Goal: Task Accomplishment & Management: Manage account settings

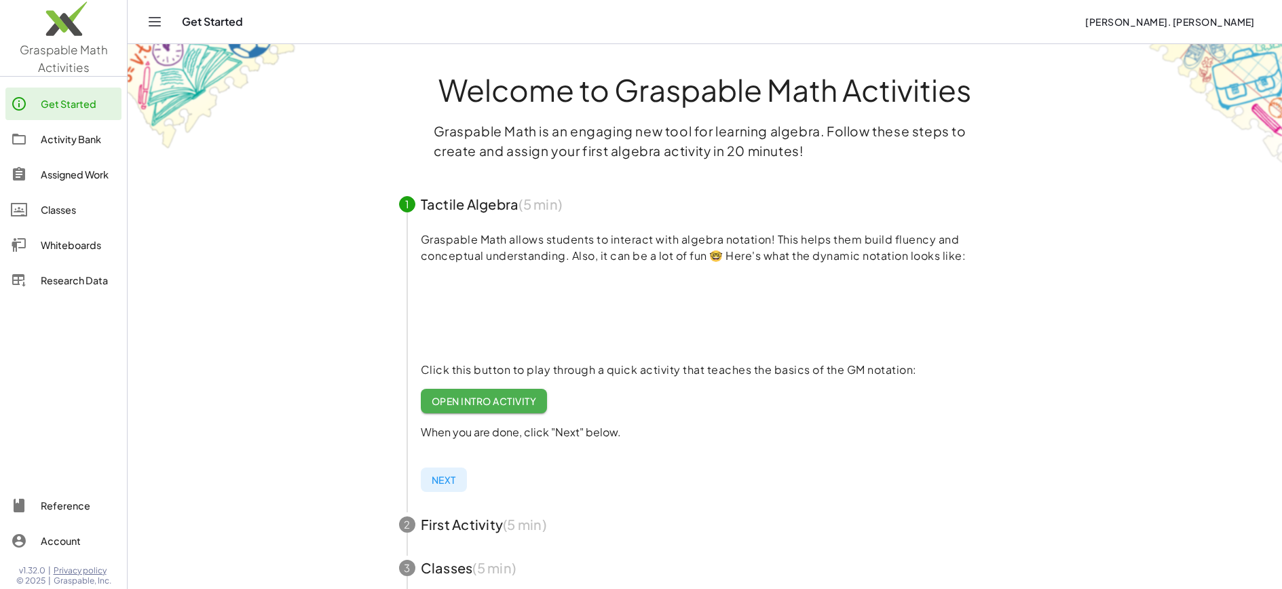
click at [60, 170] on div "Assigned Work" at bounding box center [78, 174] width 75 height 16
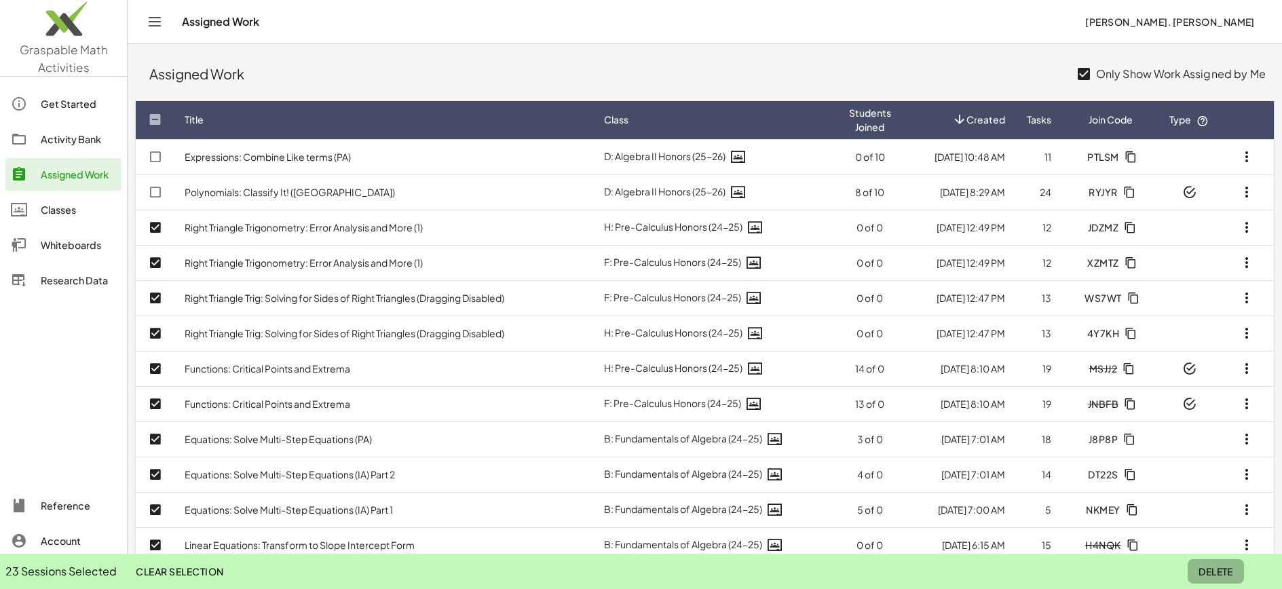
click at [1222, 573] on span "Delete" at bounding box center [1215, 571] width 35 height 12
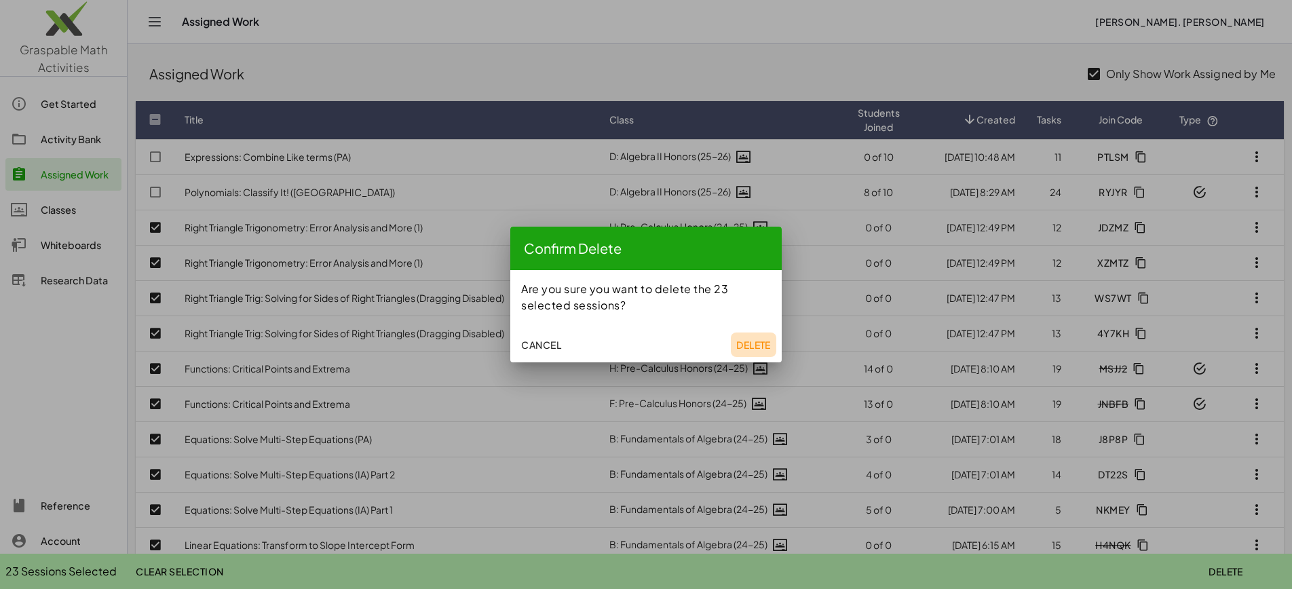
click at [744, 344] on span "Delete" at bounding box center [753, 345] width 35 height 12
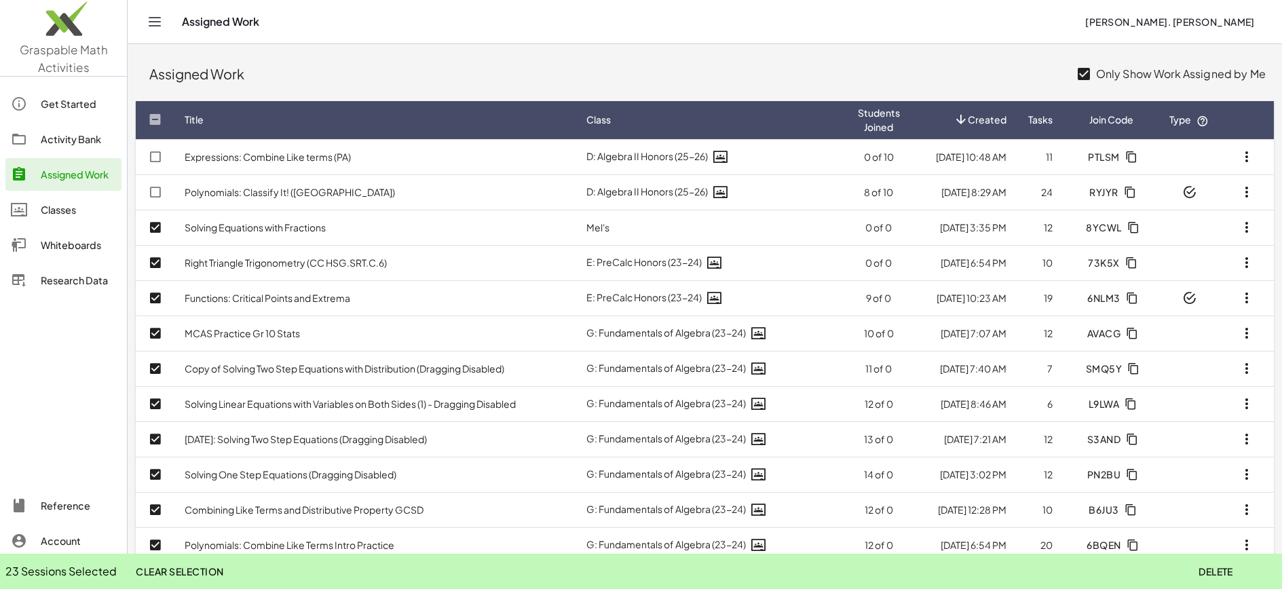
click at [1215, 573] on span "Delete" at bounding box center [1215, 571] width 35 height 12
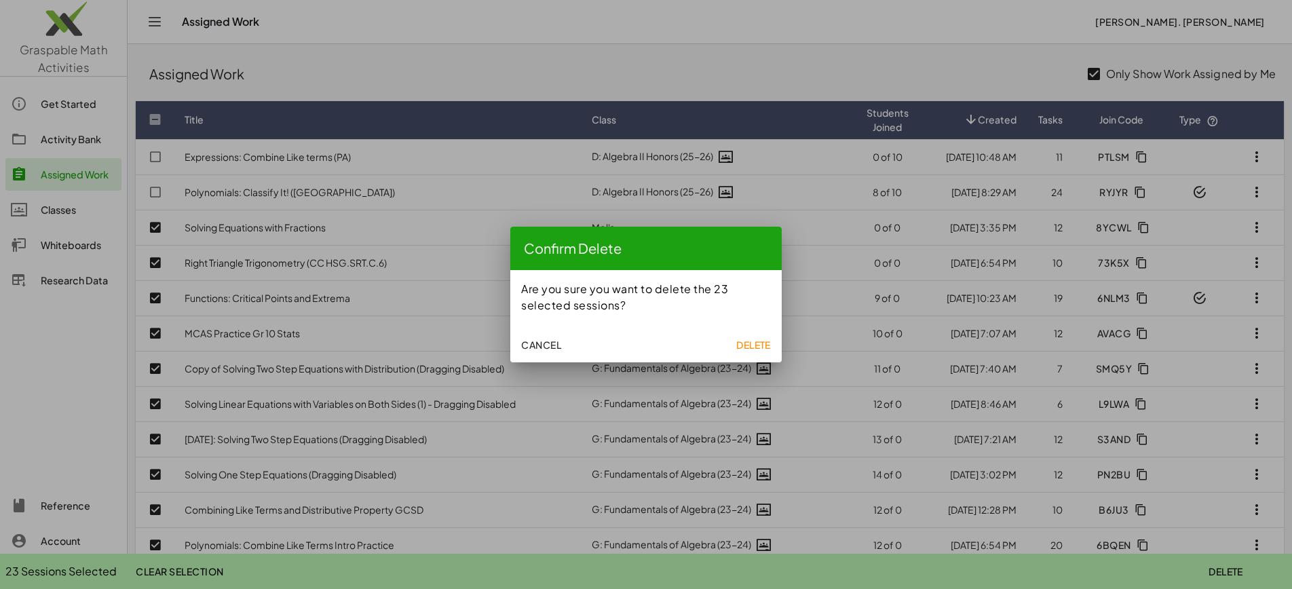
click at [758, 344] on span "Delete" at bounding box center [753, 345] width 35 height 12
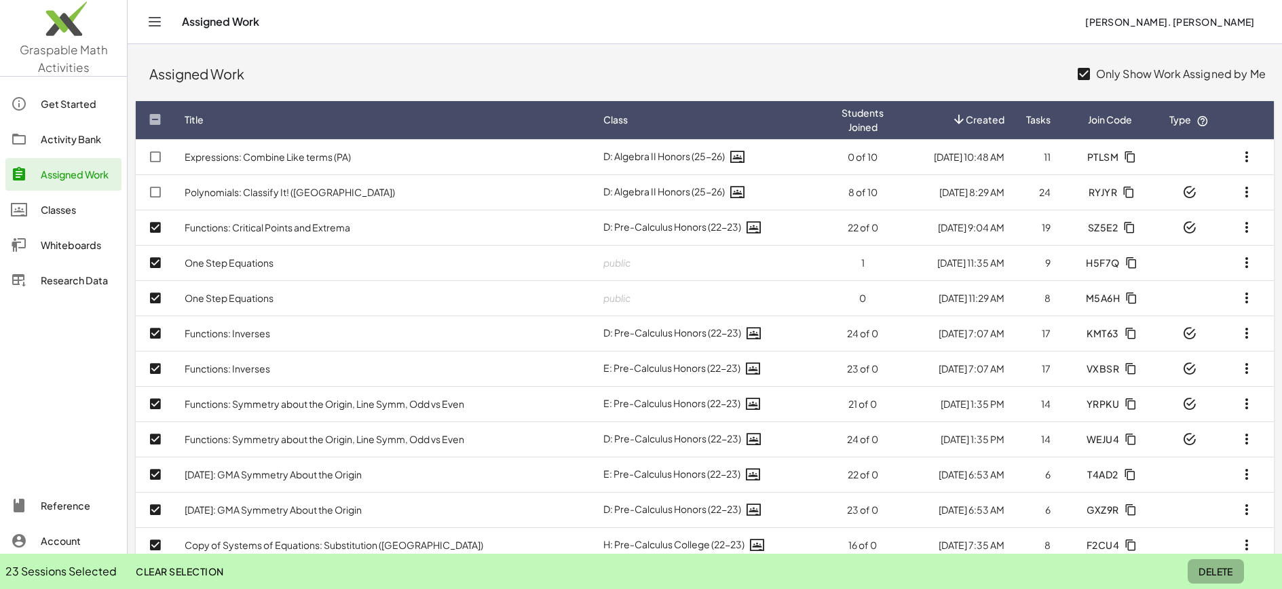
click at [1211, 572] on span "Delete" at bounding box center [1215, 571] width 35 height 12
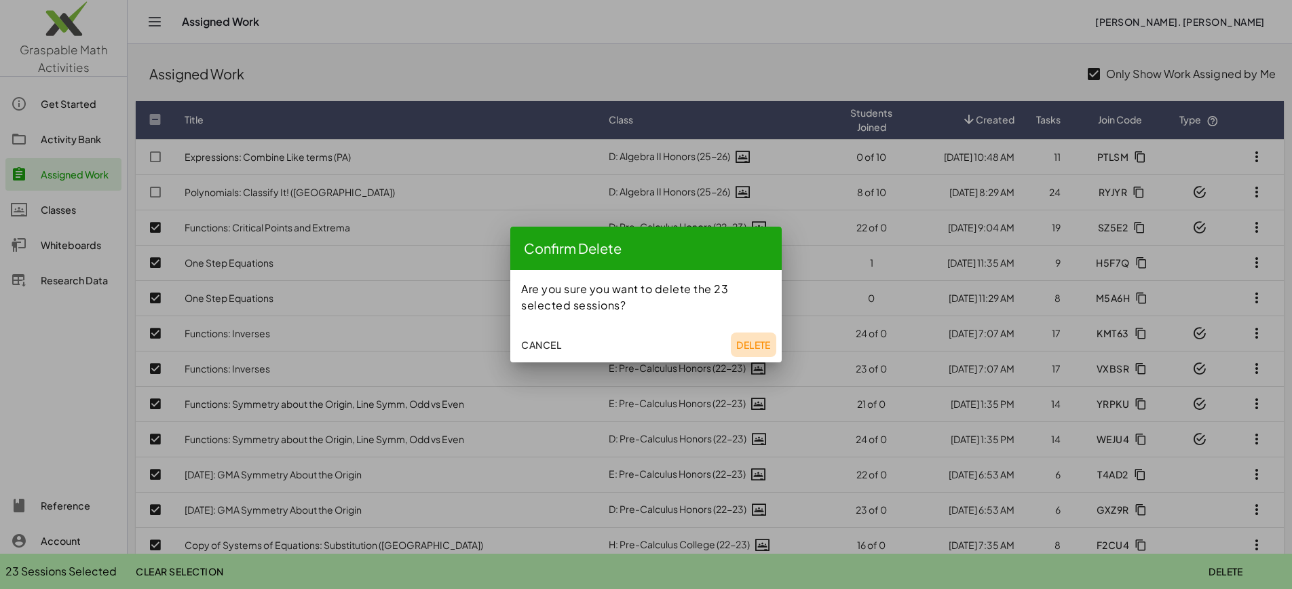
click at [754, 351] on button "Delete" at bounding box center [753, 344] width 45 height 24
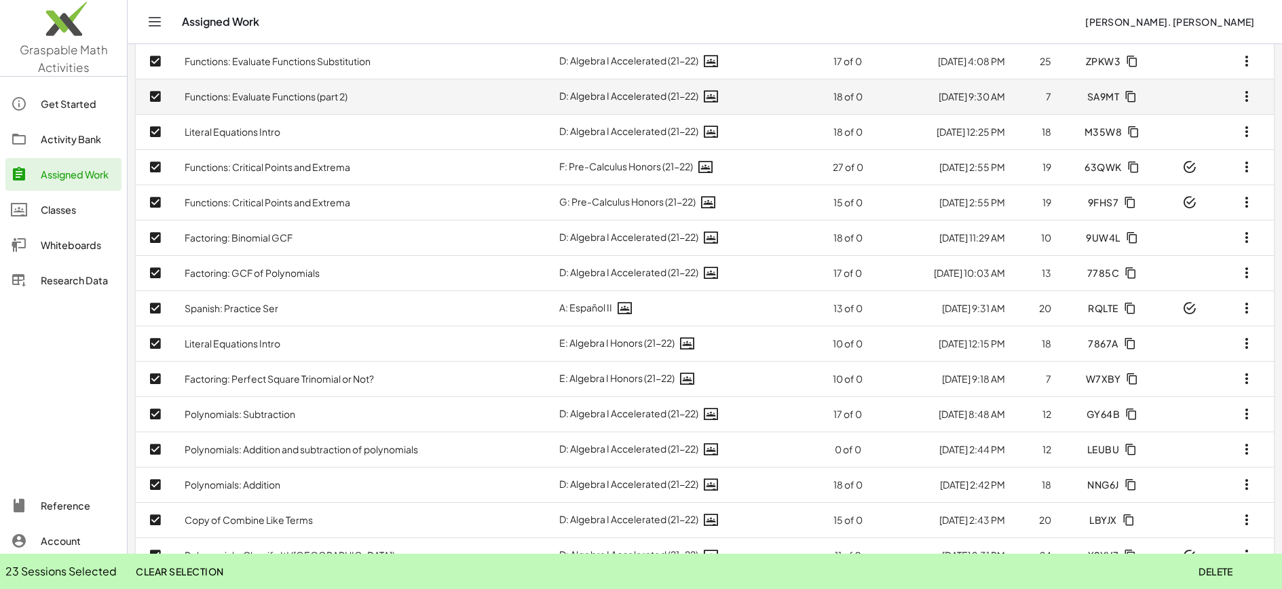
scroll to position [483, 0]
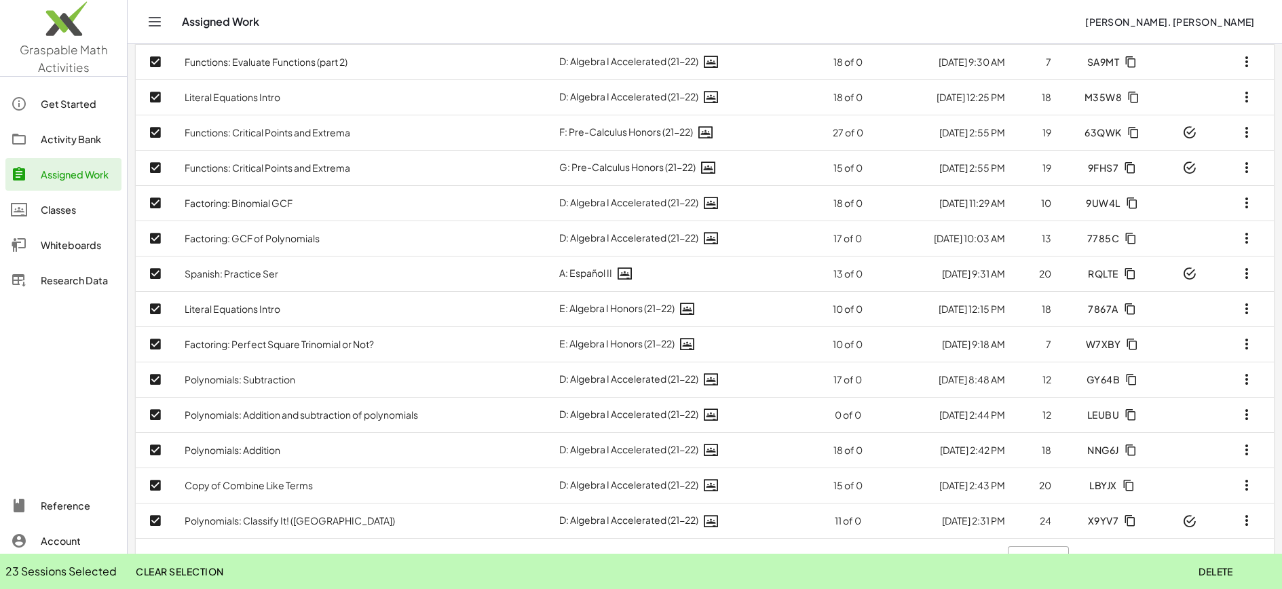
click at [1214, 571] on span "Delete" at bounding box center [1215, 571] width 35 height 12
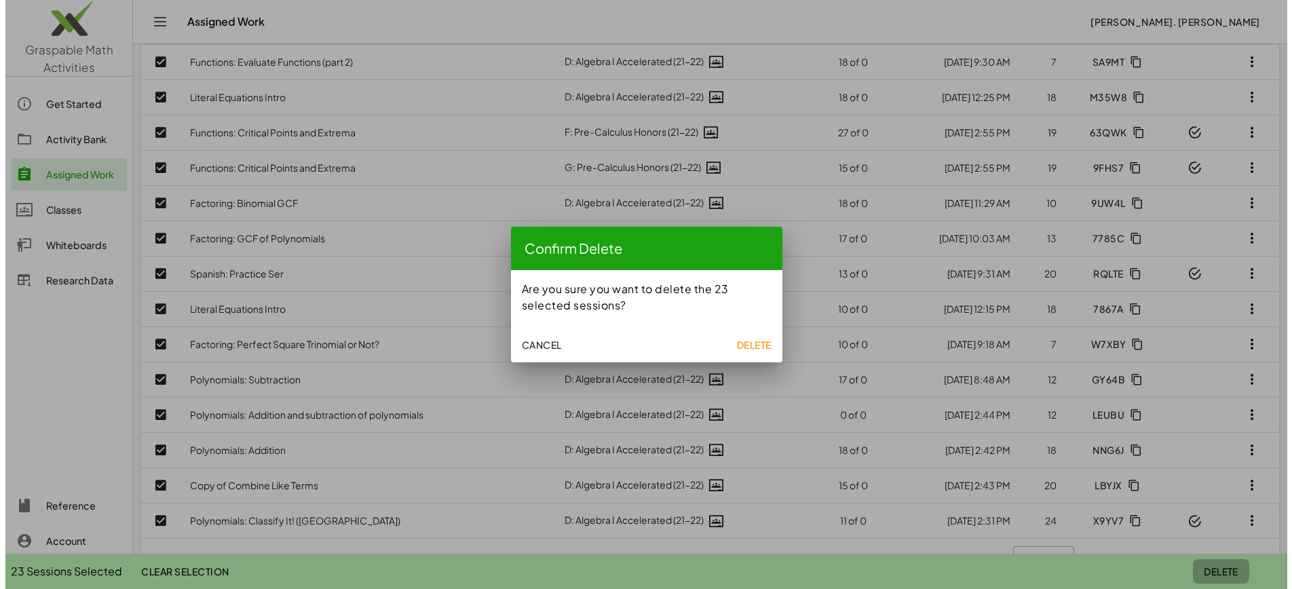
scroll to position [0, 0]
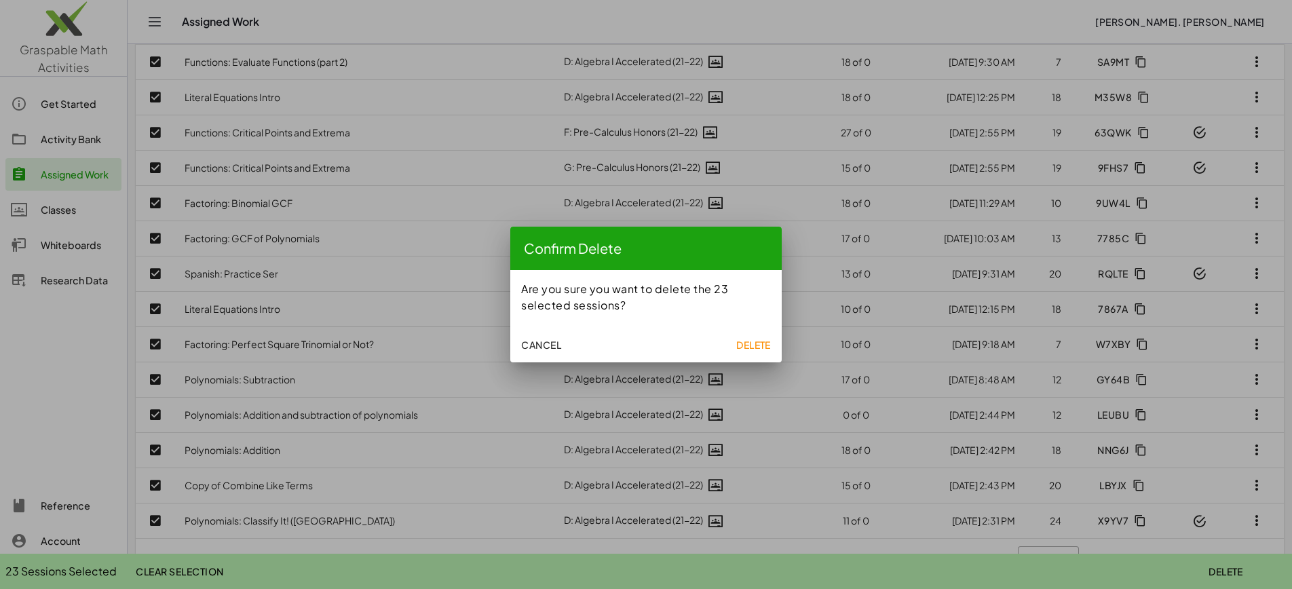
click at [748, 345] on span "Delete" at bounding box center [753, 345] width 35 height 12
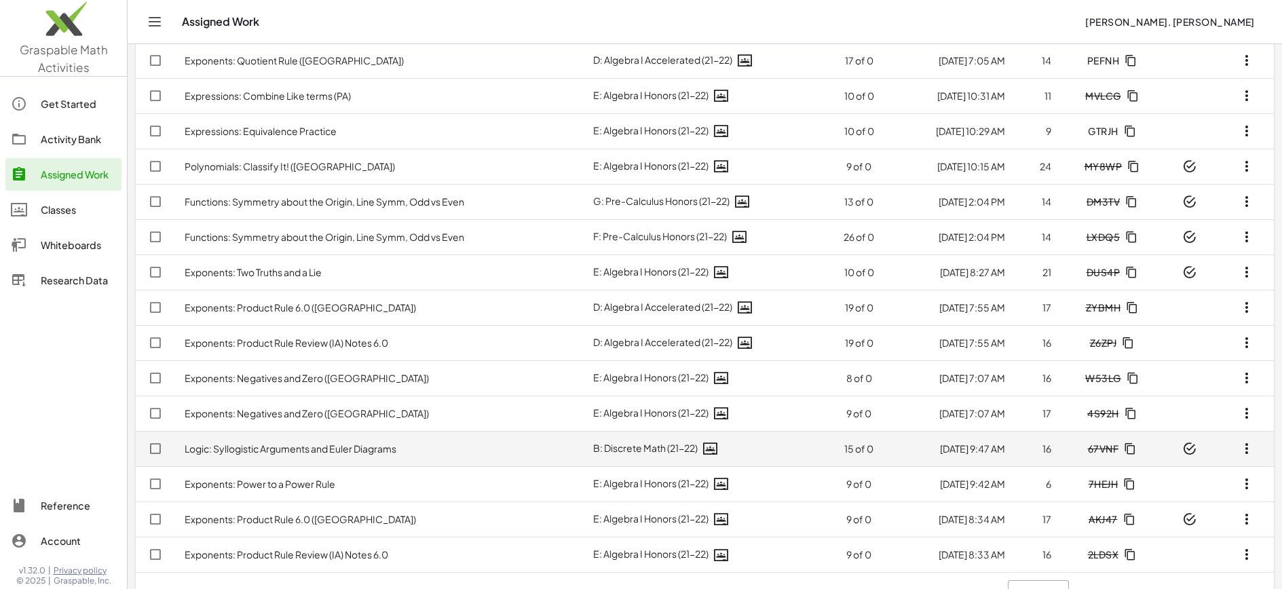
scroll to position [483, 0]
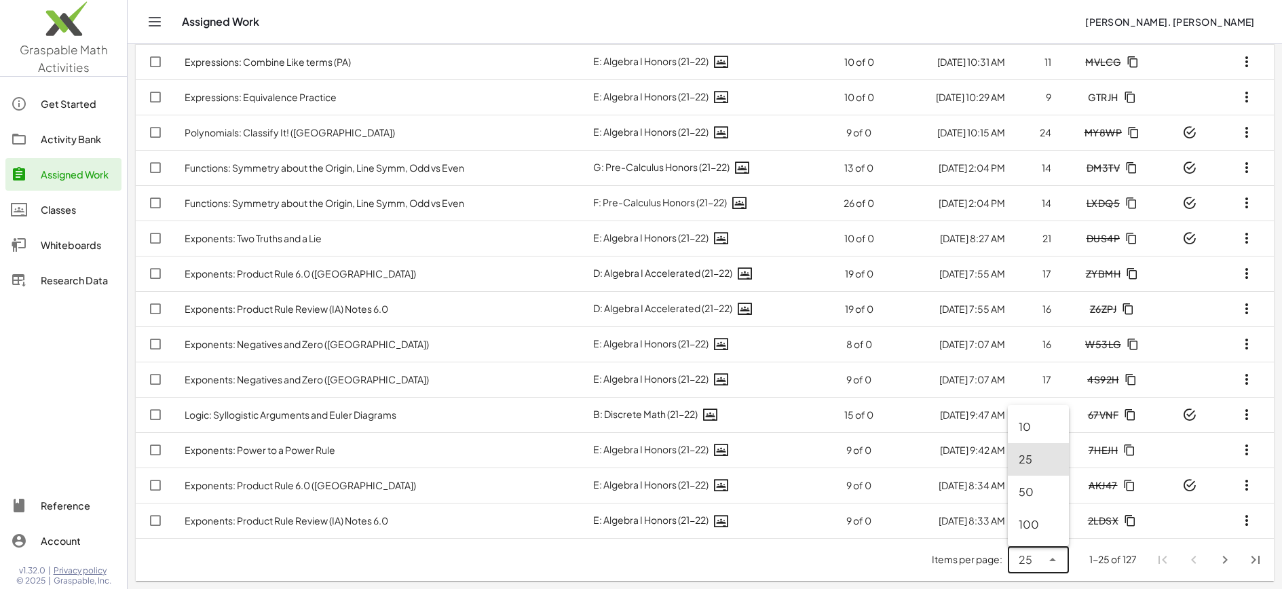
click at [1058, 560] on icon at bounding box center [1052, 560] width 16 height 16
click at [1032, 524] on div "100" at bounding box center [1037, 524] width 39 height 16
type input "***"
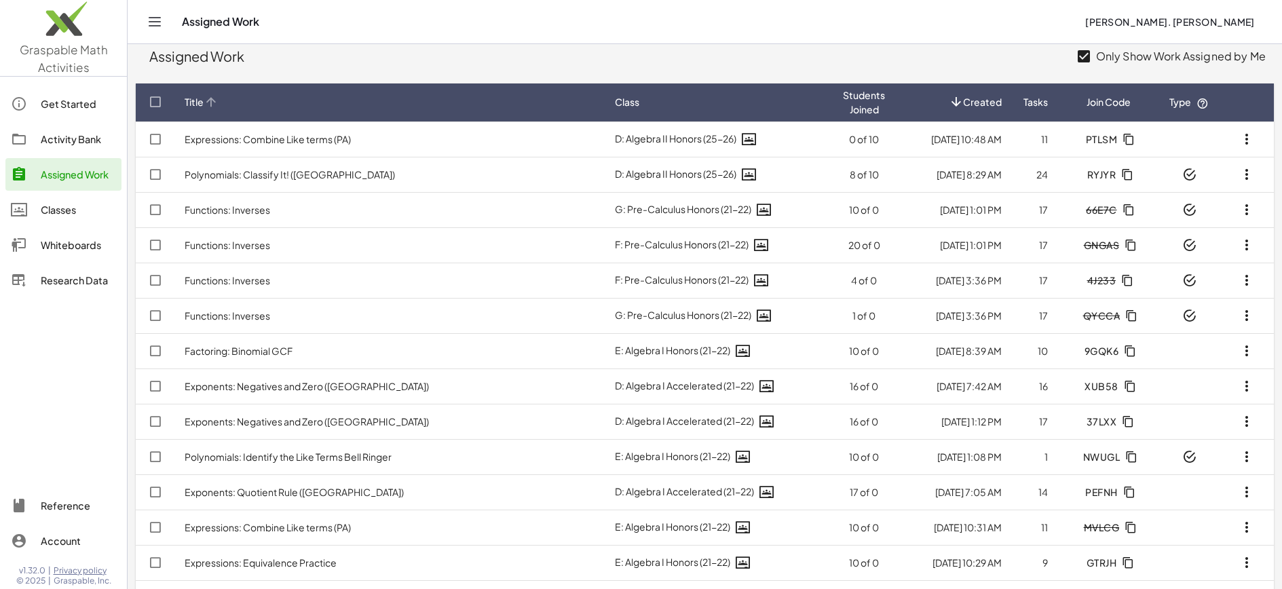
scroll to position [0, 0]
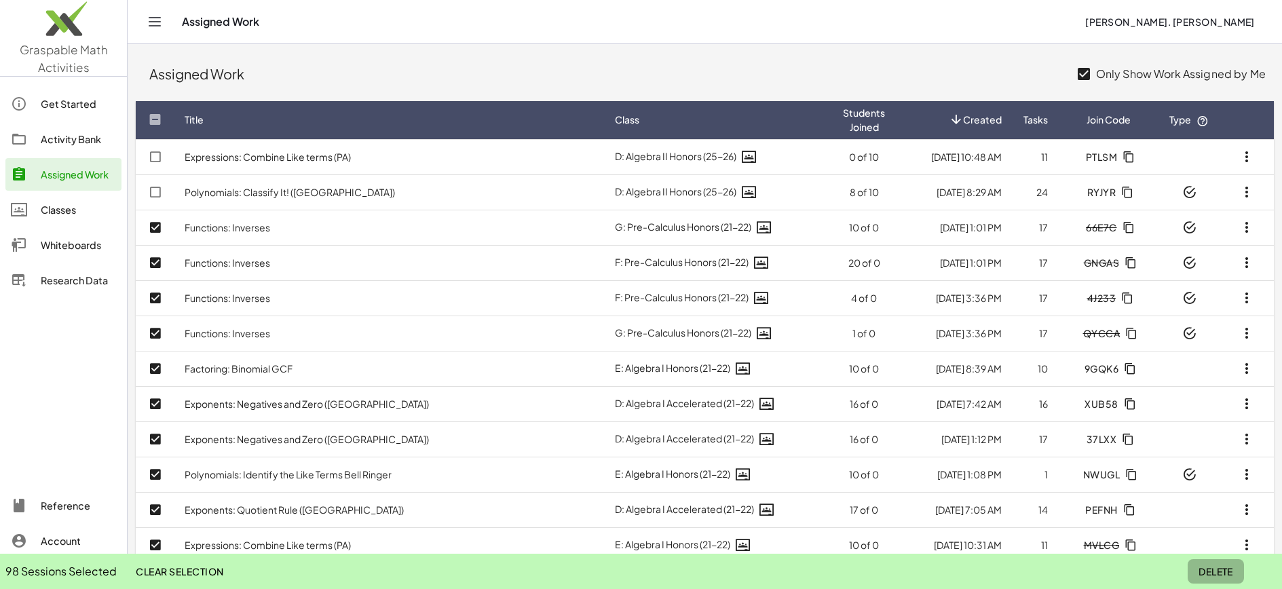
click at [1206, 561] on button "Delete" at bounding box center [1215, 571] width 56 height 24
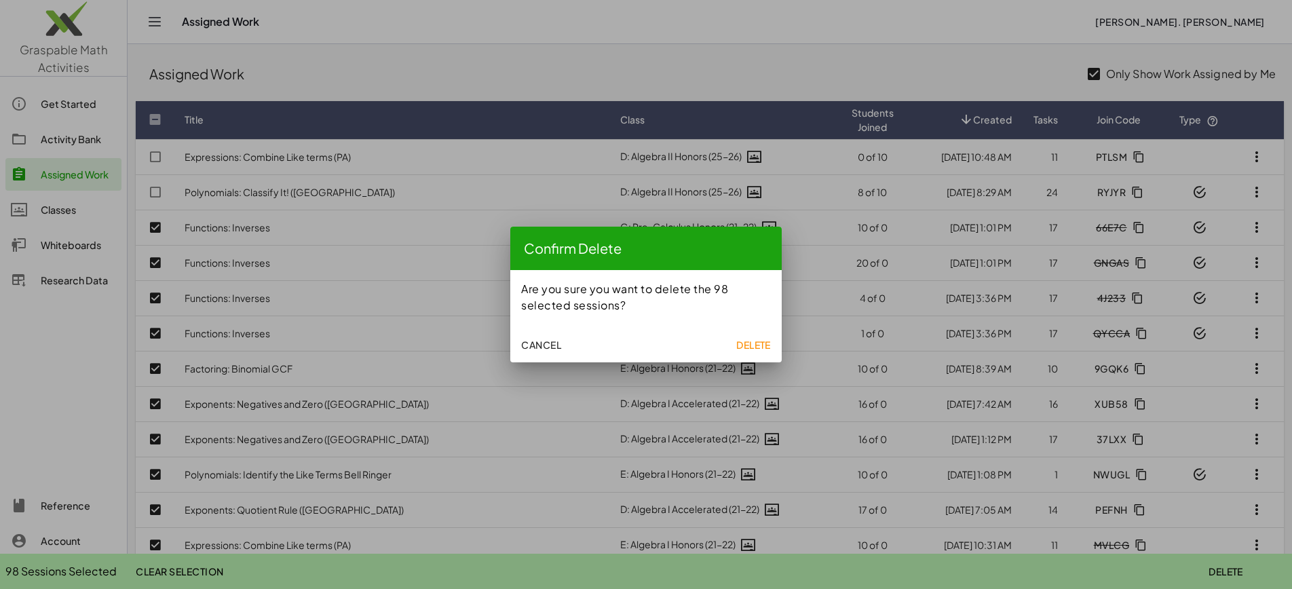
click at [762, 345] on span "Delete" at bounding box center [753, 345] width 35 height 12
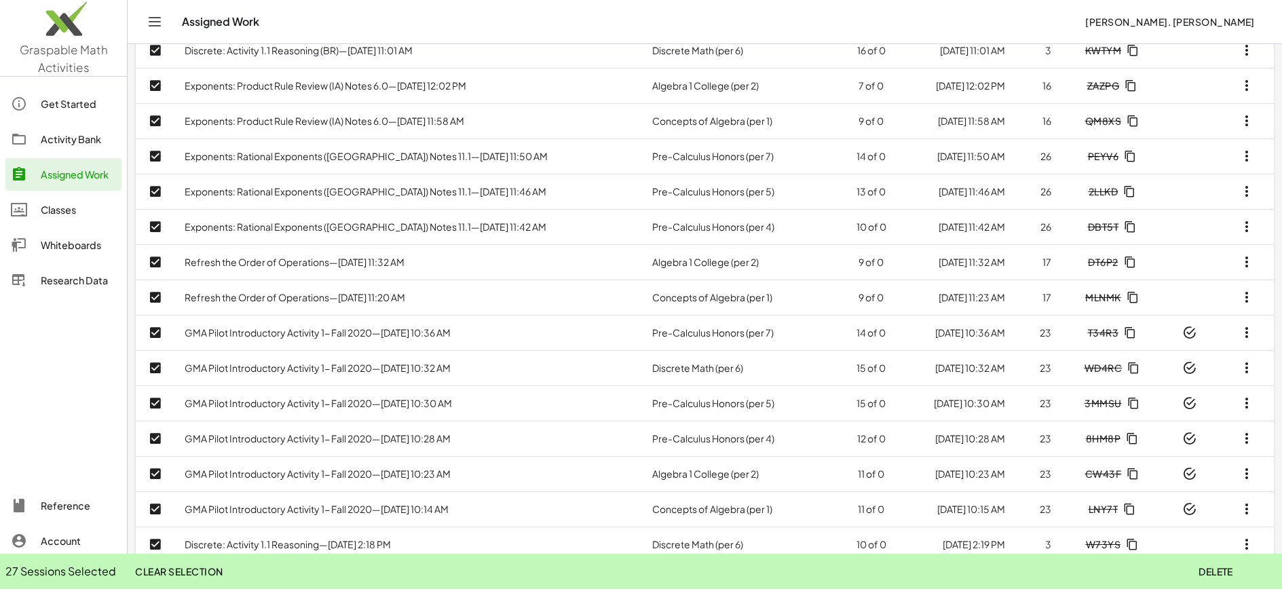
scroll to position [624, 0]
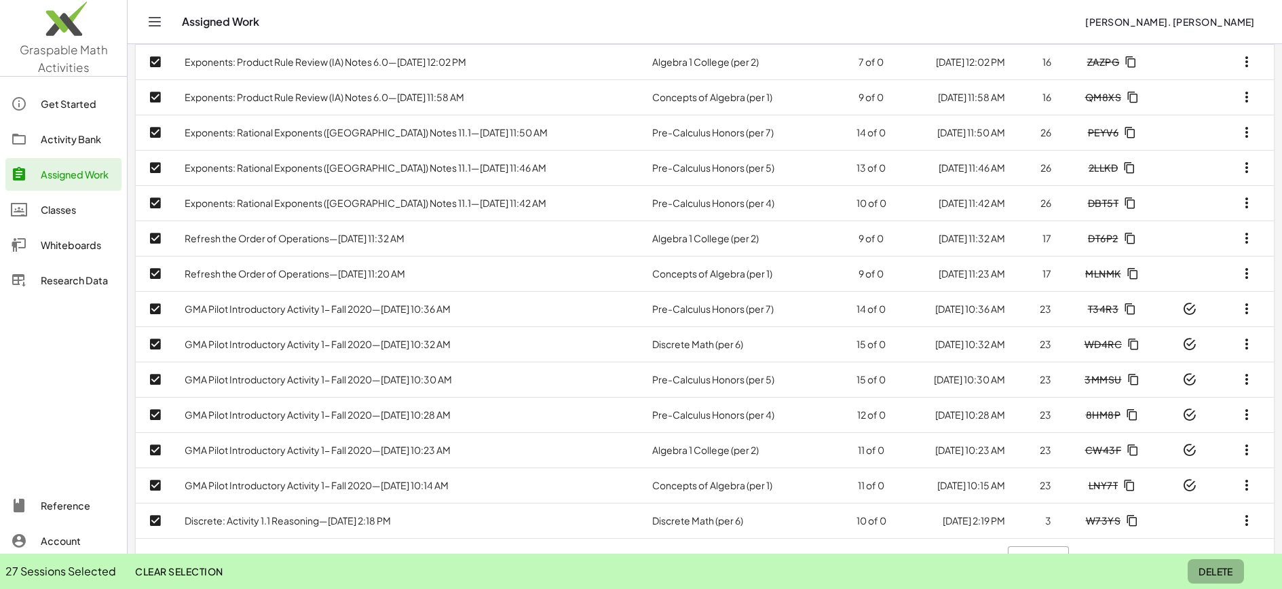
click at [1202, 574] on span "Delete" at bounding box center [1215, 571] width 35 height 12
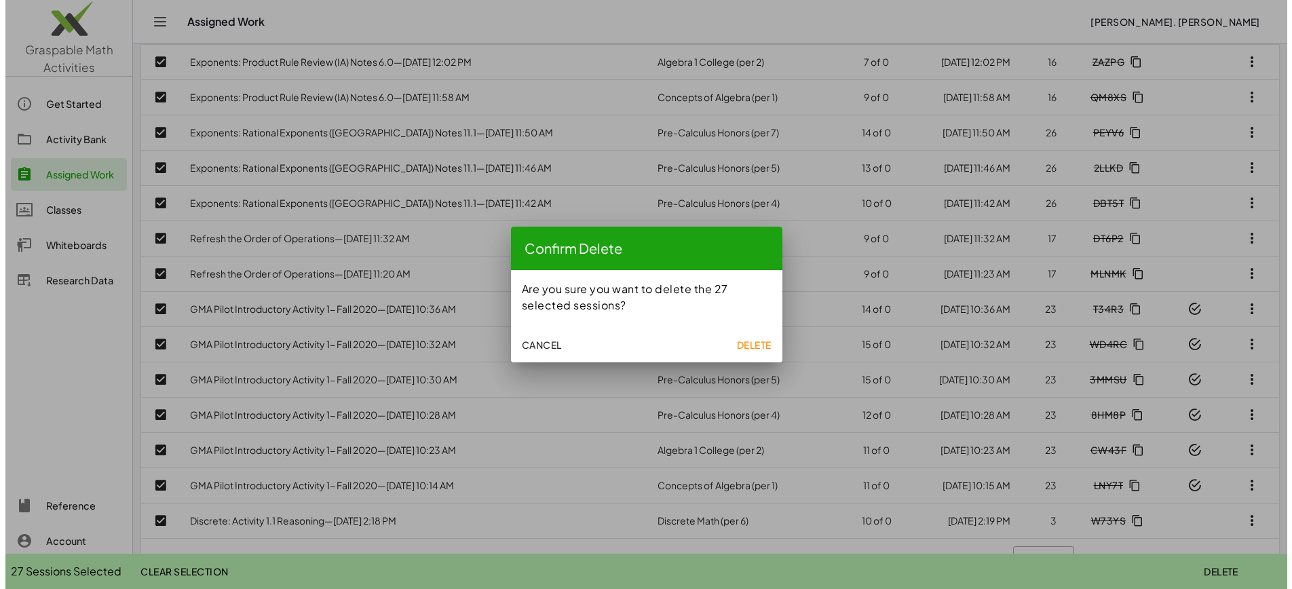
scroll to position [0, 0]
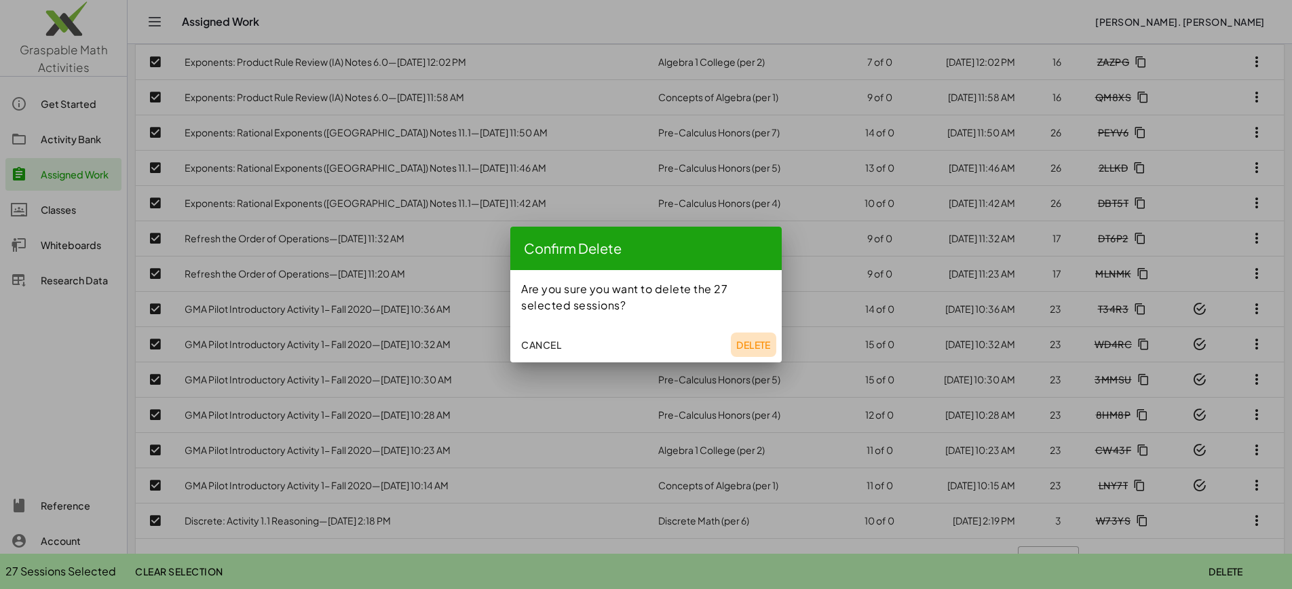
click at [744, 344] on span "Delete" at bounding box center [753, 345] width 35 height 12
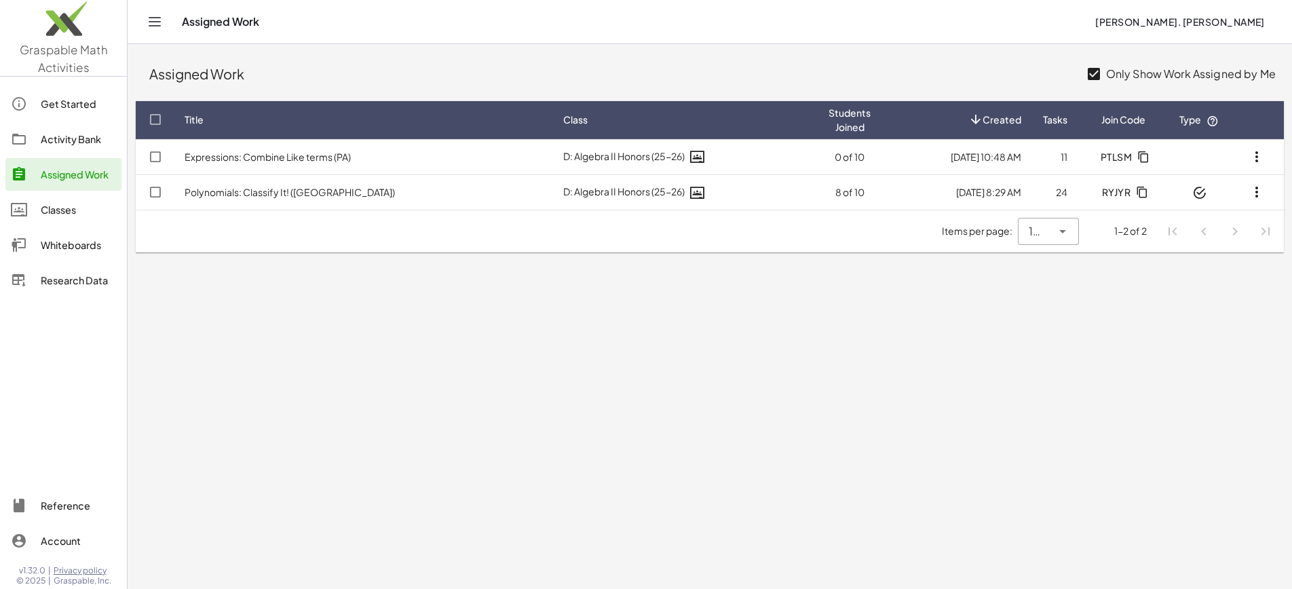
click at [69, 280] on div "Research Data" at bounding box center [78, 280] width 75 height 16
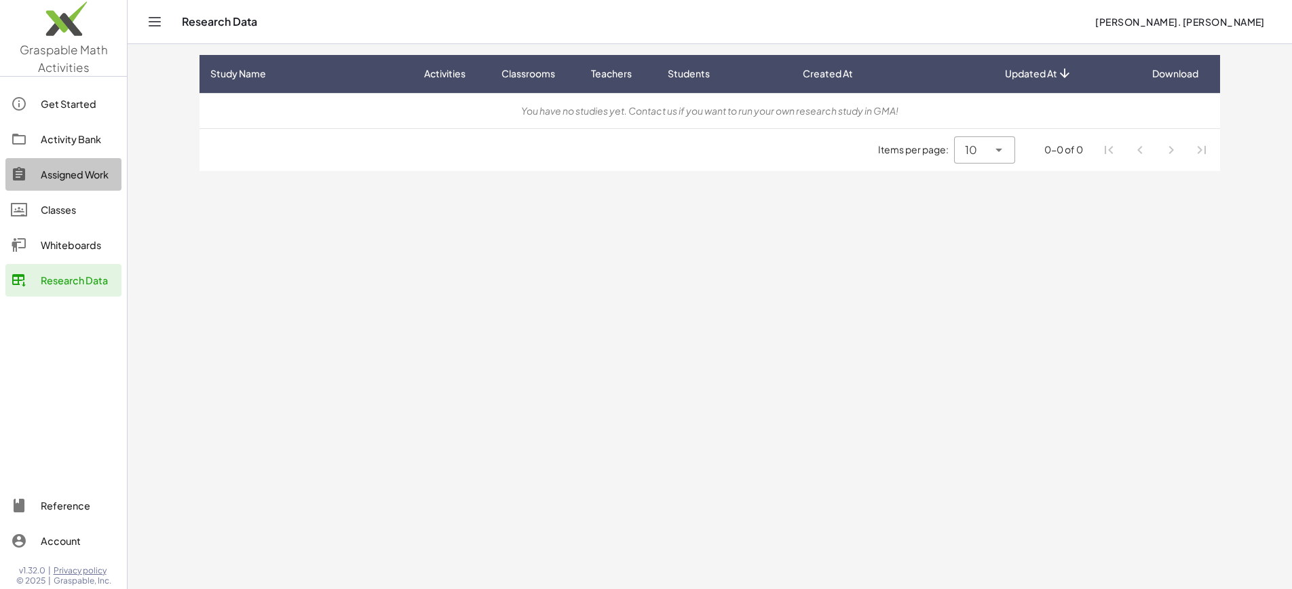
click at [53, 170] on div "Assigned Work" at bounding box center [78, 174] width 75 height 16
